Goal: Task Accomplishment & Management: Manage account settings

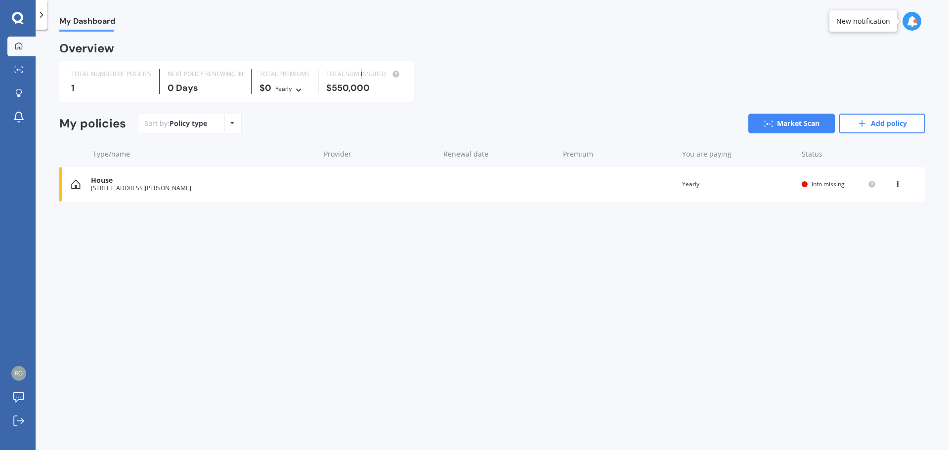
click at [360, 78] on div "TOTAL SUM INSURED" at bounding box center [364, 74] width 76 height 10
click at [872, 25] on div "New notification" at bounding box center [864, 21] width 54 height 10
click at [154, 187] on div "[STREET_ADDRESS][PERSON_NAME]" at bounding box center [203, 188] width 224 height 7
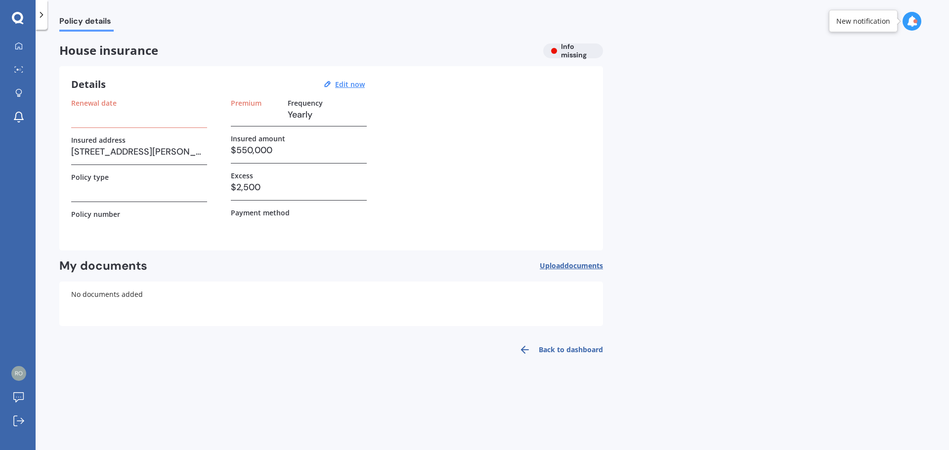
click at [266, 147] on h3 "$550,000" at bounding box center [299, 150] width 136 height 15
drag, startPoint x: 281, startPoint y: 148, endPoint x: 241, endPoint y: 153, distance: 39.9
click at [241, 153] on h3 "$550,000" at bounding box center [299, 150] width 136 height 15
click at [354, 85] on u "Edit now" at bounding box center [350, 84] width 30 height 9
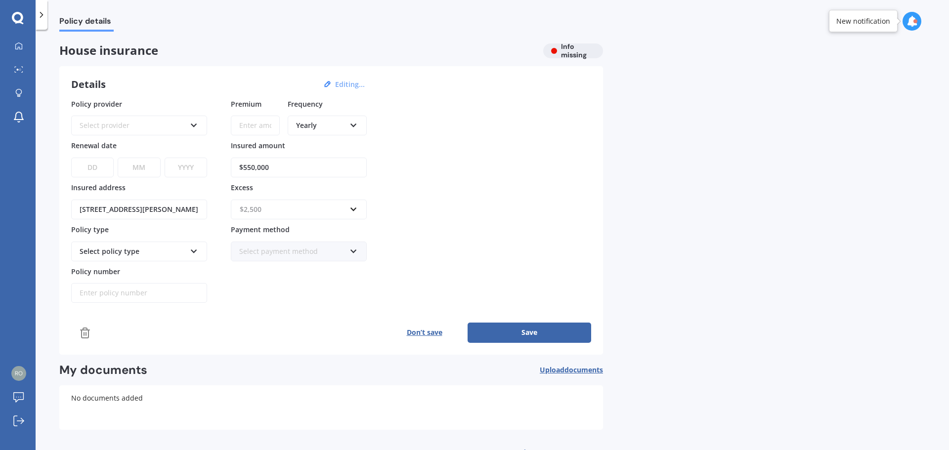
click at [354, 209] on input "text" at bounding box center [295, 209] width 127 height 19
type input "5000"
click at [298, 226] on div "$ 5000" at bounding box center [298, 228] width 135 height 18
click at [273, 215] on div "$5,000" at bounding box center [293, 209] width 106 height 11
click at [274, 228] on div "$5,000" at bounding box center [298, 228] width 135 height 18
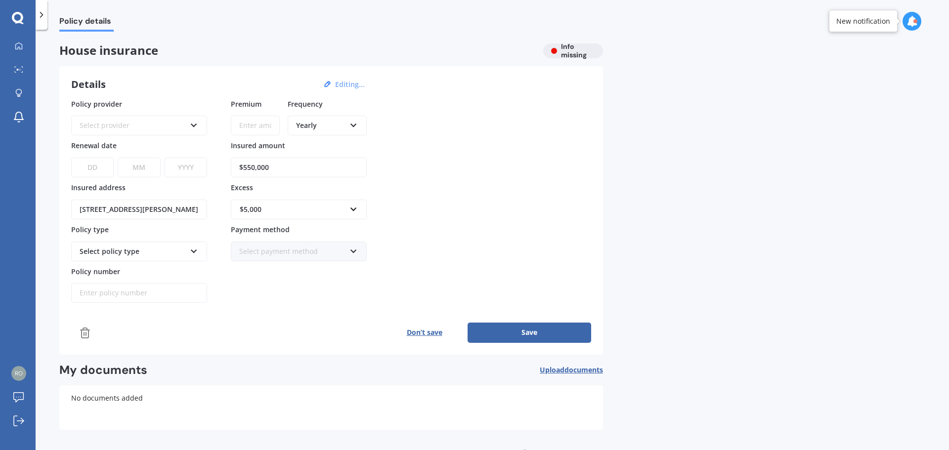
click at [275, 163] on input "$550,000" at bounding box center [299, 168] width 136 height 20
click at [250, 167] on input "$550,000" at bounding box center [299, 168] width 136 height 20
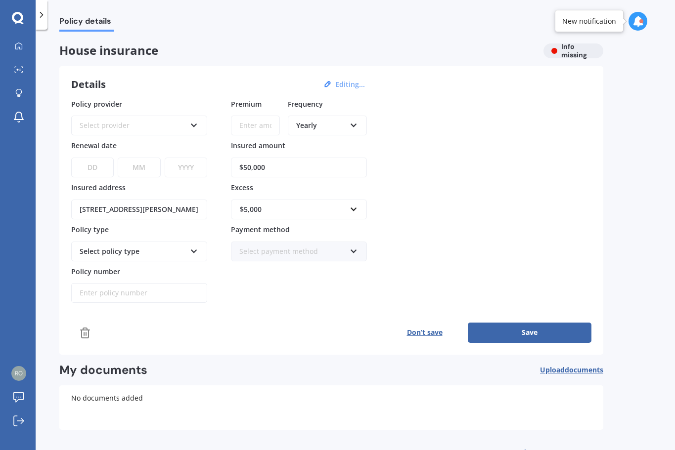
click at [247, 172] on input "$50,000" at bounding box center [299, 168] width 136 height 20
type input "$600,000"
click at [531, 333] on button "Save" at bounding box center [530, 333] width 124 height 20
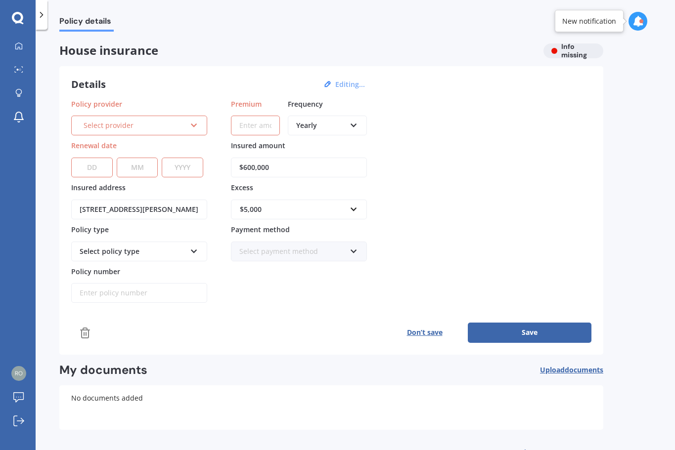
click at [97, 169] on select "DD 01 02 03 04 05 06 07 08 09 10 11 12 13 14 15 16 17 18 19 20 21 22 23 24 25 2…" at bounding box center [92, 168] width 42 height 20
select select "05"
click at [71, 158] on select "DD 01 02 03 04 05 06 07 08 09 10 11 12 13 14 15 16 17 18 19 20 21 22 23 24 25 2…" at bounding box center [92, 168] width 42 height 20
click at [138, 169] on select "MM 01 02 03 04 05 06 07 08 09 10 11 12" at bounding box center [138, 168] width 42 height 20
select select "07"
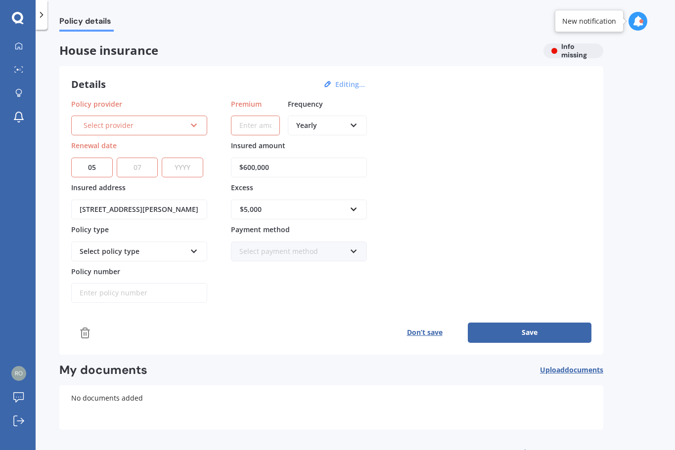
click at [117, 158] on select "MM 01 02 03 04 05 06 07 08 09 10 11 12" at bounding box center [138, 168] width 42 height 20
click at [177, 168] on select "YYYY 2027 2026 2025 2024 2023 2022 2021 2020 2019 2018 2017 2016 2015 2014 2013…" at bounding box center [183, 168] width 42 height 20
select select "2025"
click at [164, 158] on select "YYYY 2027 2026 2025 2024 2023 2022 2021 2020 2019 2018 2017 2016 2015 2014 2013…" at bounding box center [183, 168] width 42 height 20
click at [197, 251] on icon at bounding box center [194, 249] width 8 height 7
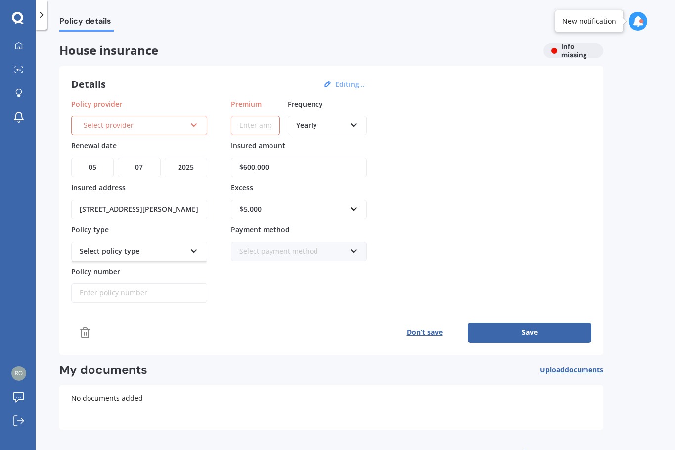
click at [193, 252] on icon at bounding box center [194, 249] width 8 height 7
click at [514, 335] on button "Save" at bounding box center [530, 333] width 124 height 20
click at [513, 334] on button "Save" at bounding box center [530, 333] width 124 height 20
click at [193, 123] on icon at bounding box center [194, 123] width 8 height 7
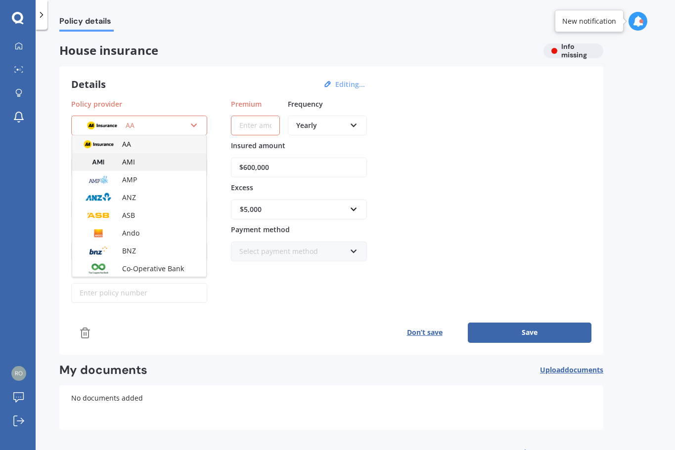
click at [135, 162] on div "AMI" at bounding box center [139, 162] width 134 height 18
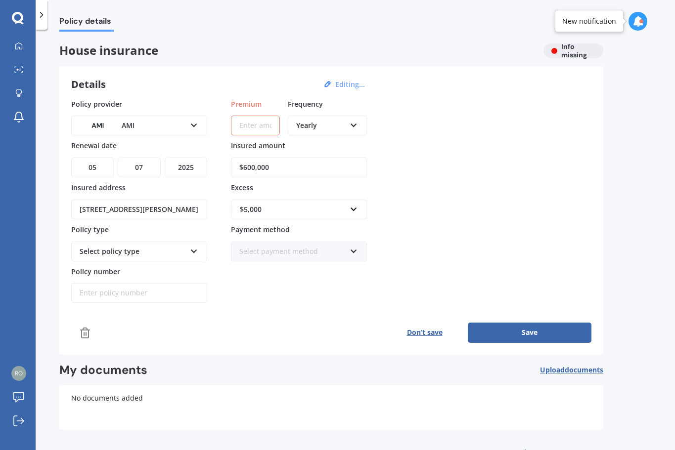
click at [265, 126] on input "Premium" at bounding box center [255, 126] width 49 height 20
click at [267, 127] on input "Premium" at bounding box center [255, 126] width 49 height 20
click at [502, 333] on button "Save" at bounding box center [530, 333] width 124 height 20
click at [256, 122] on input "Premium" at bounding box center [255, 126] width 49 height 20
click at [330, 130] on div "Yearly" at bounding box center [320, 125] width 49 height 11
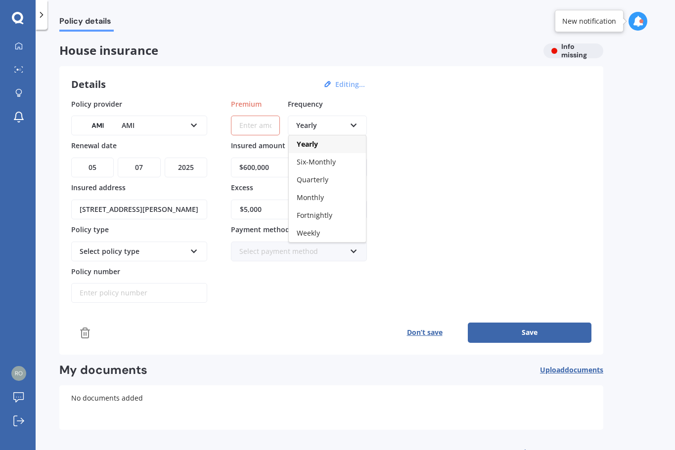
click at [313, 143] on span "Yearly" at bounding box center [307, 143] width 21 height 9
click at [263, 128] on input "Premium" at bounding box center [255, 126] width 49 height 20
click at [274, 129] on input "Premium" at bounding box center [255, 126] width 49 height 20
click at [257, 128] on input "Premium" at bounding box center [255, 126] width 49 height 20
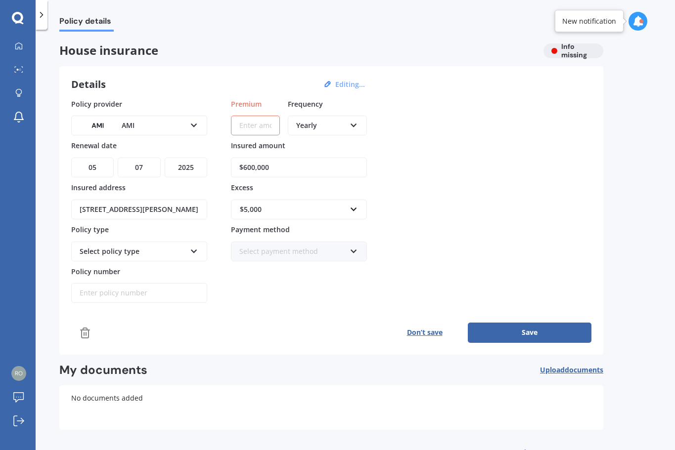
click at [535, 336] on button "Save" at bounding box center [530, 333] width 124 height 20
click at [275, 125] on input "Premium" at bounding box center [255, 126] width 49 height 20
click at [261, 121] on input "Premium" at bounding box center [255, 126] width 49 height 20
click at [260, 125] on input "Premium" at bounding box center [255, 126] width 49 height 20
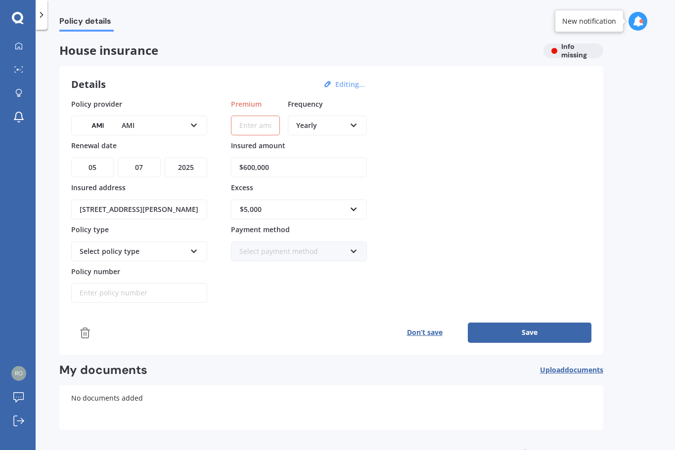
click at [271, 132] on input "Premium" at bounding box center [255, 126] width 49 height 20
click at [271, 126] on input "Premium" at bounding box center [255, 126] width 49 height 20
click at [270, 129] on input "Premium" at bounding box center [255, 126] width 49 height 20
drag, startPoint x: 513, startPoint y: 325, endPoint x: 522, endPoint y: 327, distance: 8.6
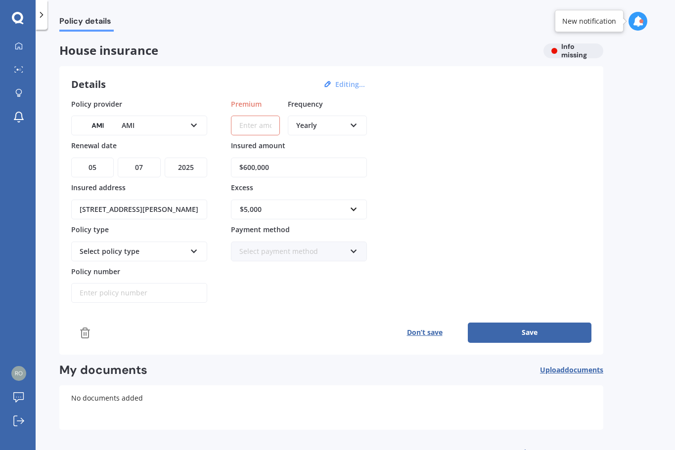
click at [522, 327] on button "Save" at bounding box center [530, 333] width 124 height 20
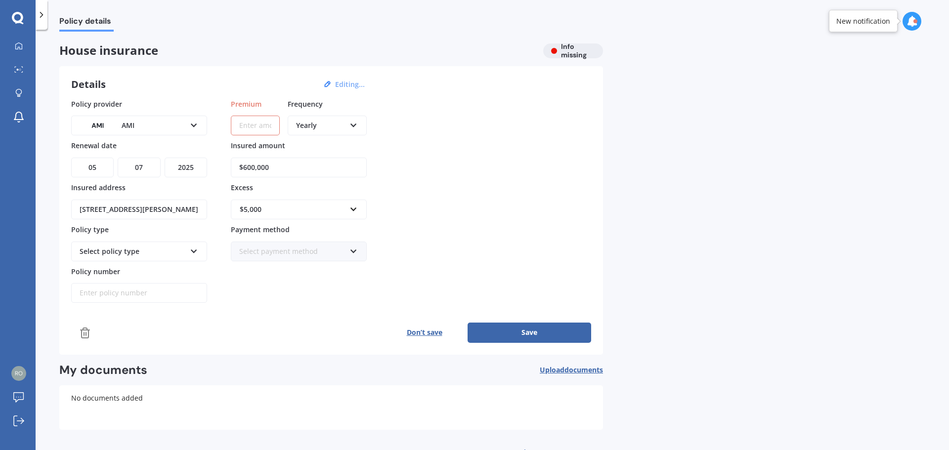
click at [513, 336] on button "Save" at bounding box center [530, 333] width 124 height 20
click at [196, 124] on icon at bounding box center [194, 123] width 8 height 7
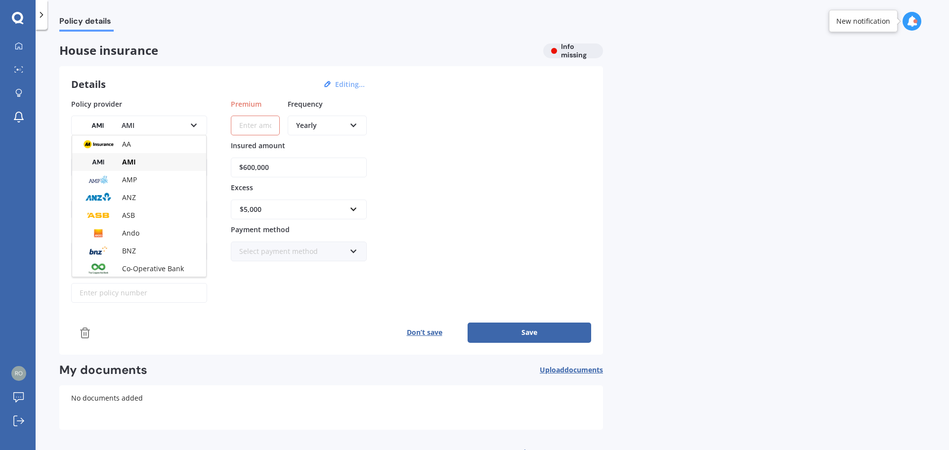
click at [141, 159] on div "AMI" at bounding box center [139, 162] width 134 height 18
